Goal: Task Accomplishment & Management: Manage account settings

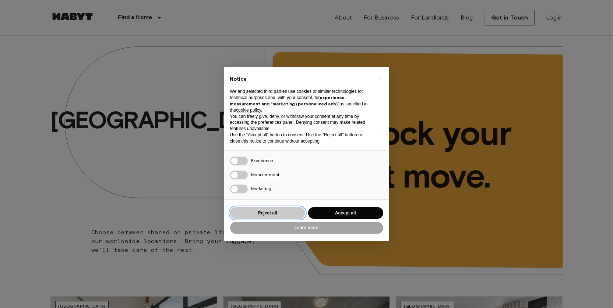
click at [278, 212] on button "Reject all" at bounding box center [267, 213] width 75 height 12
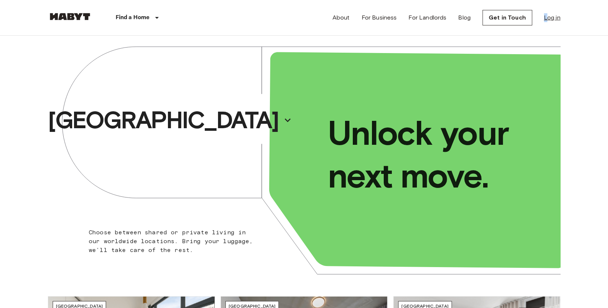
click at [545, 21] on link "Log in" at bounding box center [552, 17] width 17 height 9
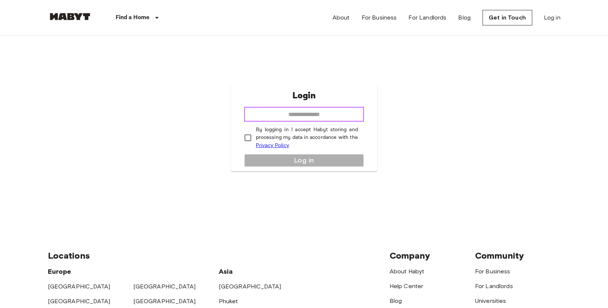
click at [319, 114] on input "email" at bounding box center [303, 114] width 119 height 15
type input "**********"
click at [312, 137] on p "By logging in I accept Habyt storing and processing my data in accordance with …" at bounding box center [307, 138] width 102 height 24
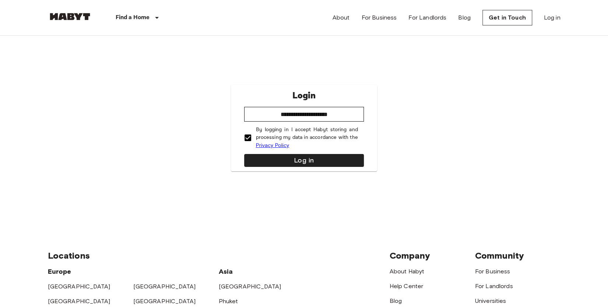
click at [309, 140] on p "By logging in I accept Habyt storing and processing my data in accordance with …" at bounding box center [307, 138] width 102 height 24
click at [305, 136] on p "By logging in I accept Habyt storing and processing my data in accordance with …" at bounding box center [307, 138] width 102 height 24
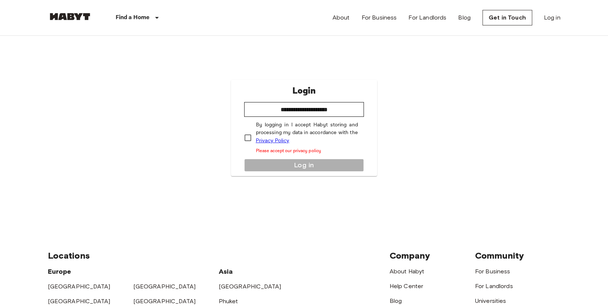
click at [290, 136] on p "By logging in I accept Habyt storing and processing my data in accordance with …" at bounding box center [307, 137] width 102 height 33
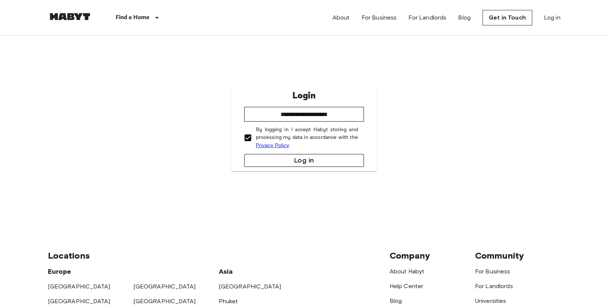
click at [309, 157] on button "Log in" at bounding box center [303, 160] width 119 height 13
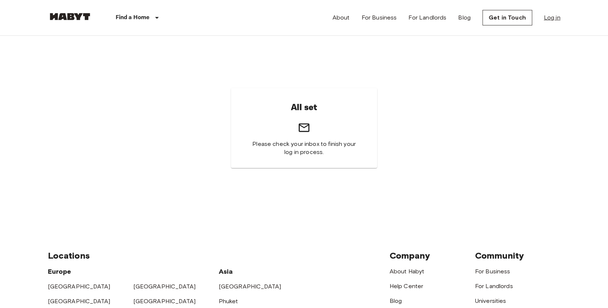
click at [554, 20] on link "Log in" at bounding box center [552, 17] width 17 height 9
